Goal: Task Accomplishment & Management: Use online tool/utility

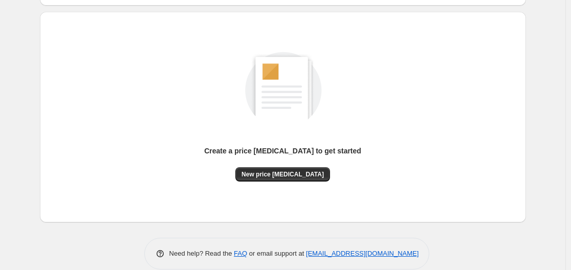
scroll to position [102, 0]
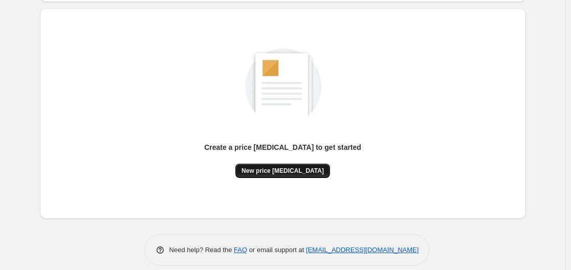
click at [274, 171] on span "New price [MEDICAL_DATA]" at bounding box center [283, 171] width 82 height 8
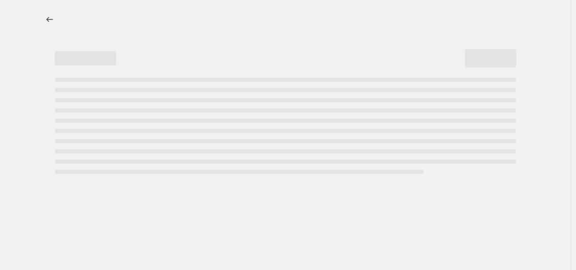
select select "percentage"
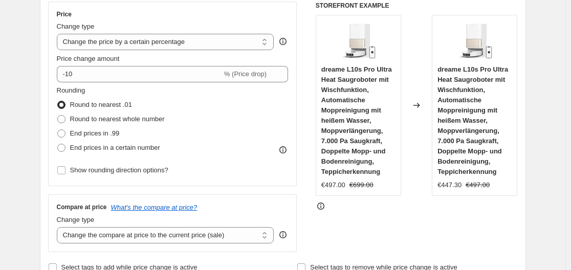
scroll to position [205, 0]
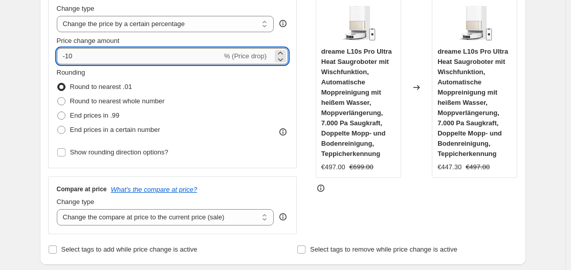
click at [97, 51] on input "-10" at bounding box center [139, 56] width 165 height 16
type input "-1"
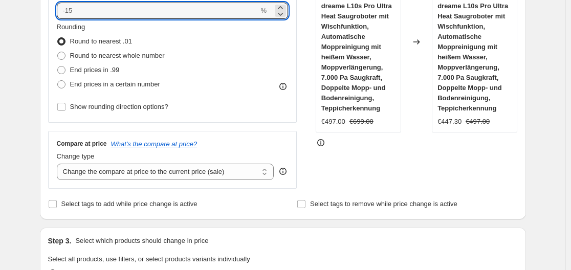
scroll to position [200, 0]
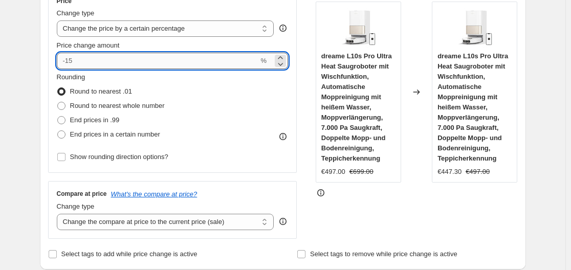
click at [141, 61] on input "Price change amount" at bounding box center [158, 61] width 202 height 16
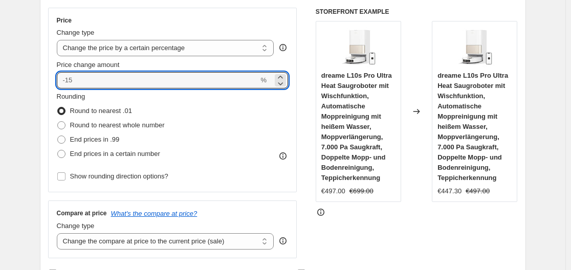
scroll to position [130, 0]
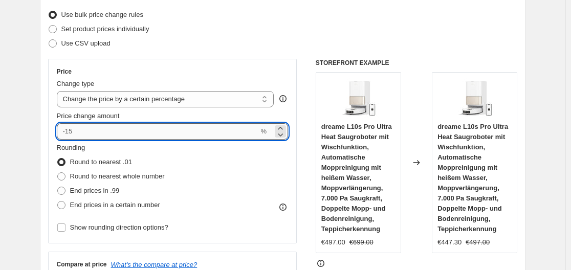
type input "-1"
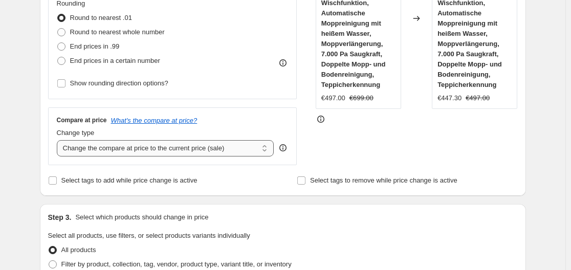
scroll to position [334, 0]
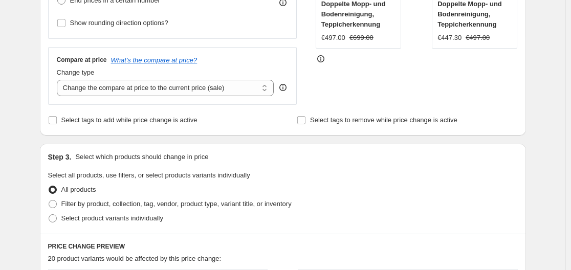
type input "-35"
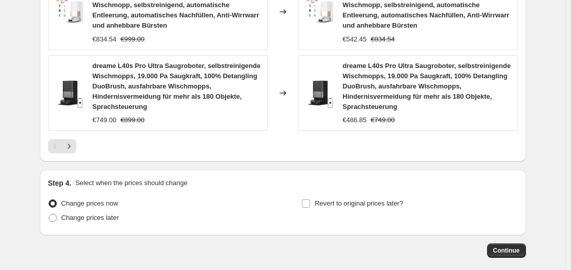
scroll to position [924, 0]
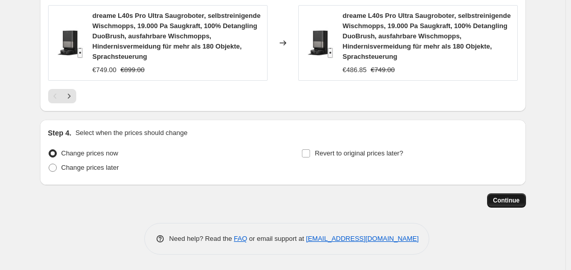
click at [498, 201] on span "Continue" at bounding box center [507, 201] width 27 height 8
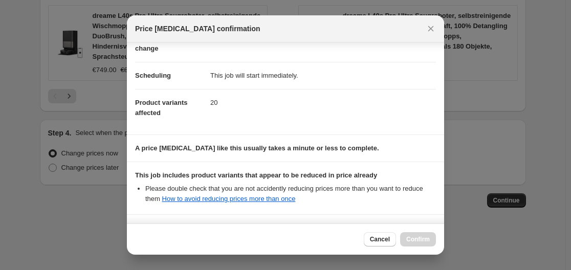
scroll to position [161, 0]
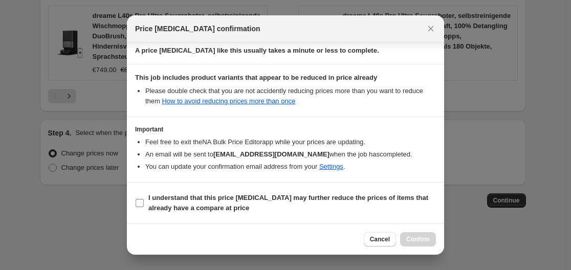
click at [359, 197] on b "I understand that this price [MEDICAL_DATA] may further reduce the prices of it…" at bounding box center [288, 203] width 280 height 18
click at [144, 199] on input "I understand that this price [MEDICAL_DATA] may further reduce the prices of it…" at bounding box center [140, 203] width 8 height 8
checkbox input "true"
click at [412, 237] on span "Confirm" at bounding box center [419, 240] width 24 height 8
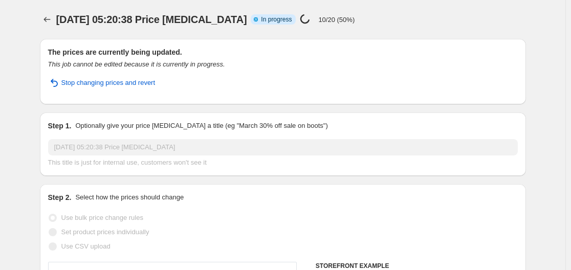
select select "percentage"
